Goal: Transaction & Acquisition: Purchase product/service

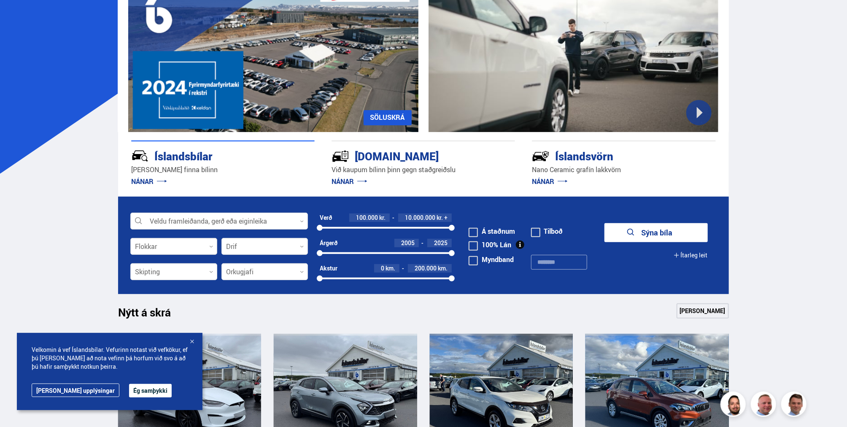
scroll to position [133, 0]
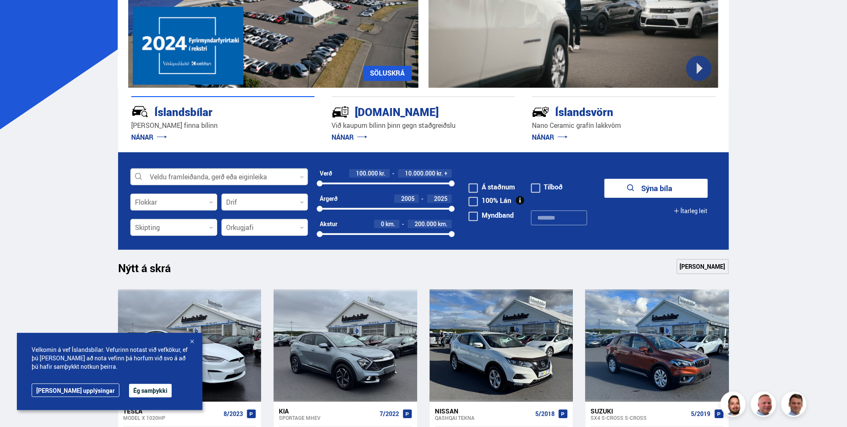
click at [181, 176] on div at bounding box center [219, 177] width 178 height 17
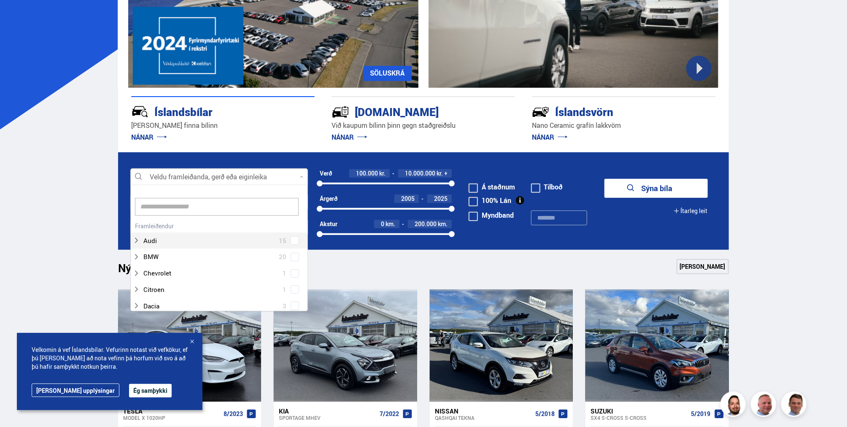
scroll to position [125, 175]
click at [156, 241] on div at bounding box center [211, 241] width 156 height 12
click at [299, 241] on div "Audi 15 Audi A3 5 Audi A6 1 Audi e-tron 5 Audi Q5 1 Audi Q7 2 Audi Q8 1" at bounding box center [219, 283] width 177 height 127
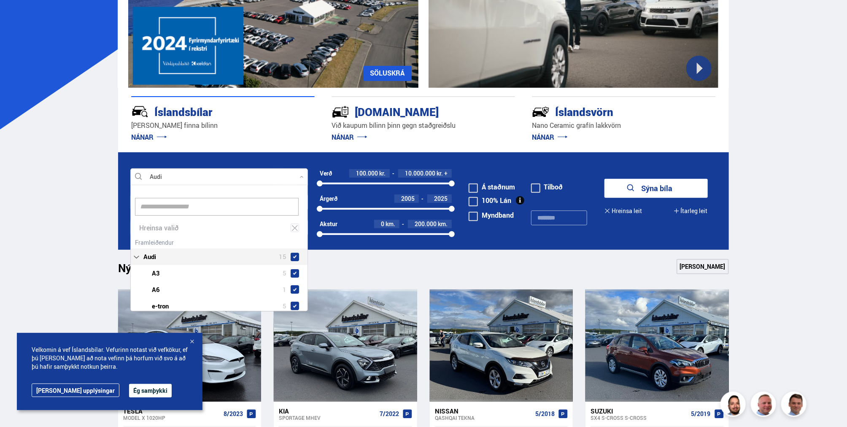
click at [293, 240] on div "Audi 15 Audi A3 5 Audi A6 1 Audi e-tron 5 Audi Q5 1 Audi Q7 2 Audi Q8 1" at bounding box center [219, 299] width 177 height 127
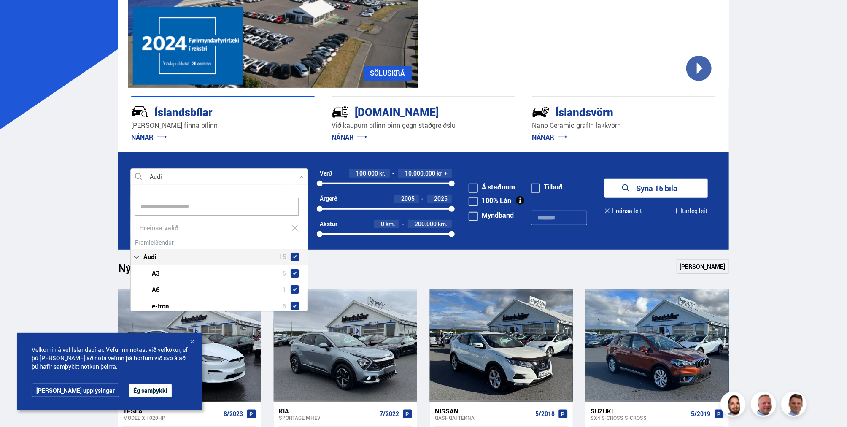
scroll to position [89, 0]
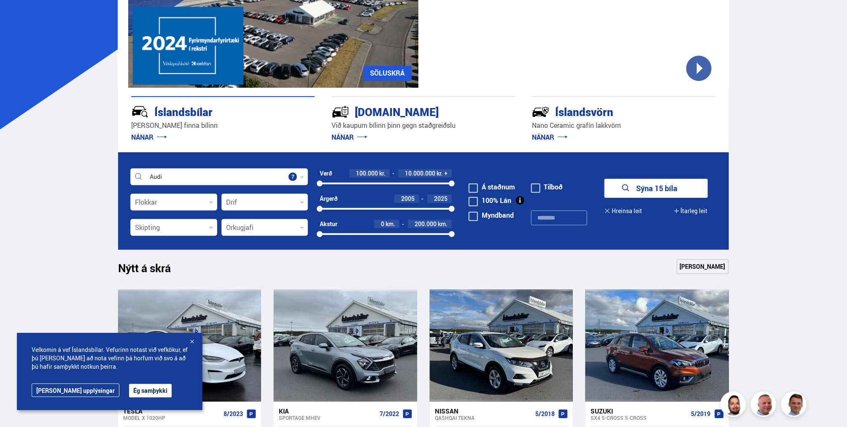
click at [643, 188] on button "Sýna 15 bíla" at bounding box center [656, 188] width 103 height 19
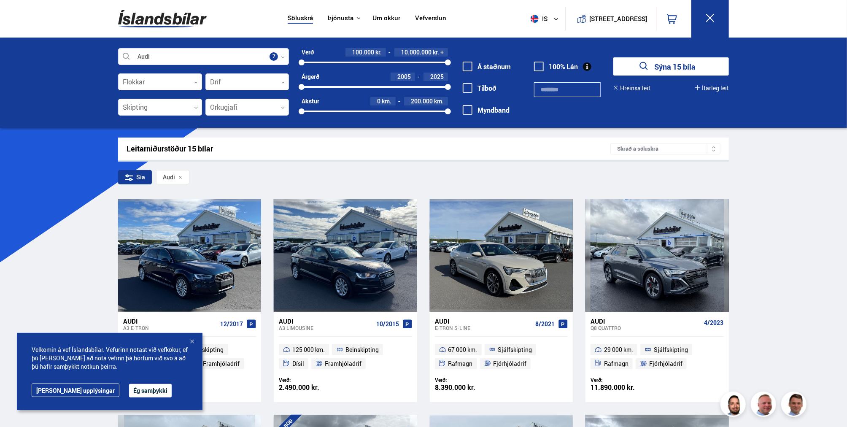
scroll to position [44, 0]
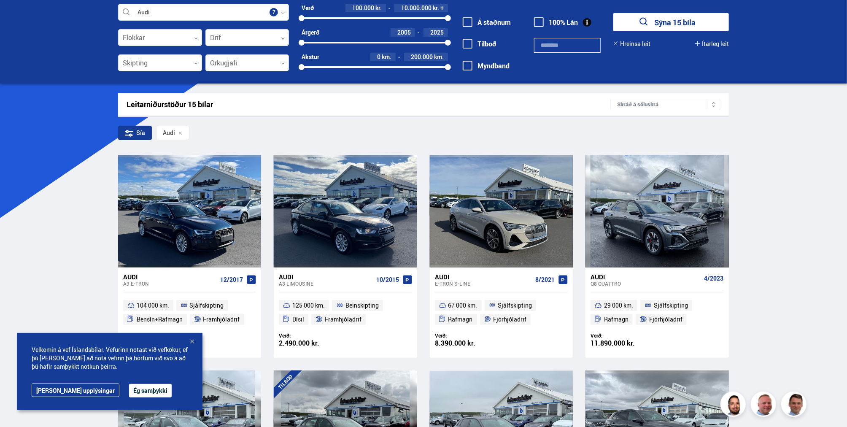
click at [129, 392] on button "Ég samþykki" at bounding box center [150, 391] width 43 height 14
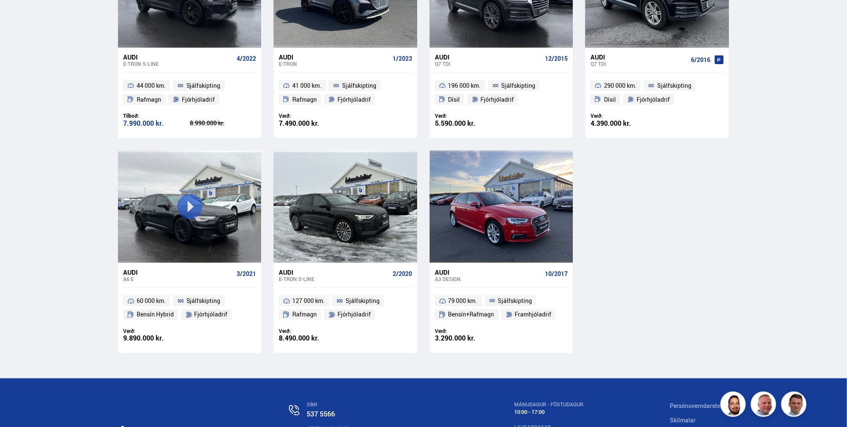
scroll to position [711, 0]
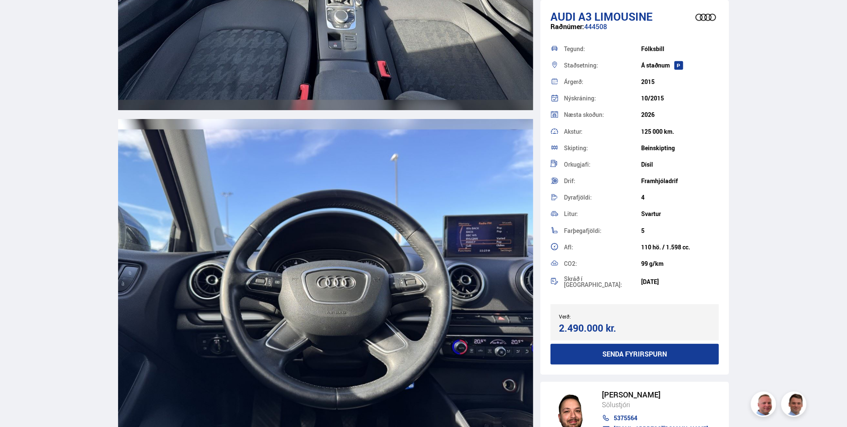
scroll to position [3865, 0]
